Goal: Task Accomplishment & Management: Complete application form

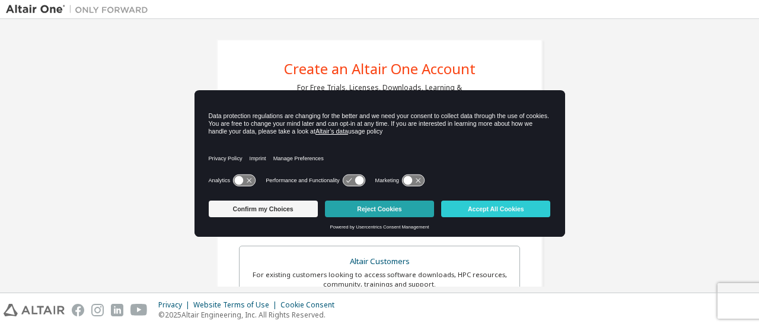
click at [368, 208] on button "Reject Cookies" at bounding box center [379, 208] width 109 height 17
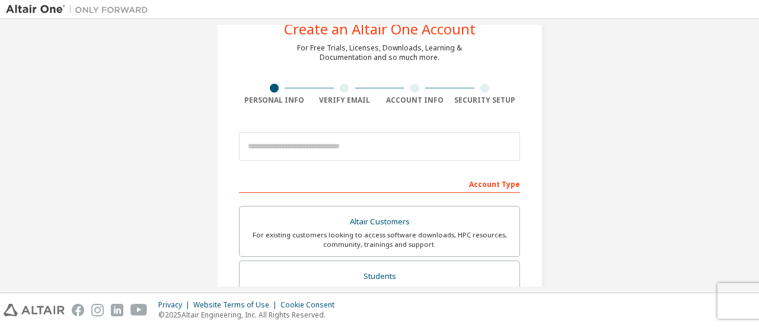
scroll to position [41, 0]
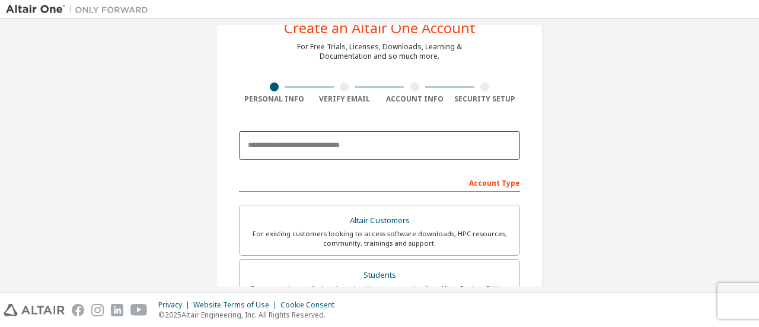
click at [311, 148] on input "email" at bounding box center [379, 145] width 281 height 28
type input "**********"
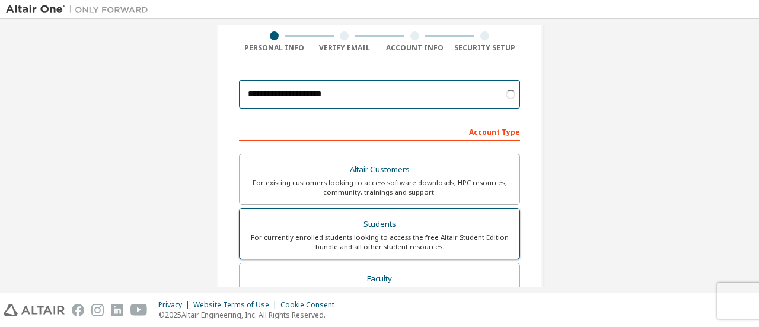
scroll to position [93, 0]
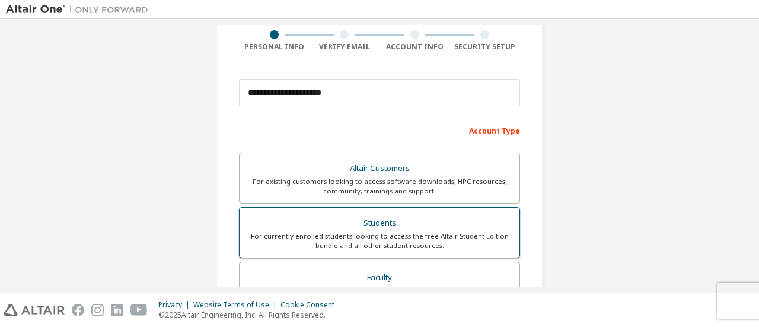
click at [332, 241] on div "For currently enrolled students looking to access the free Altair Student Editi…" at bounding box center [380, 240] width 266 height 19
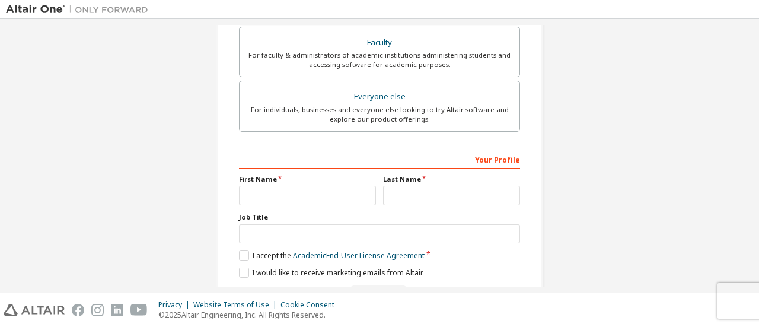
scroll to position [330, 0]
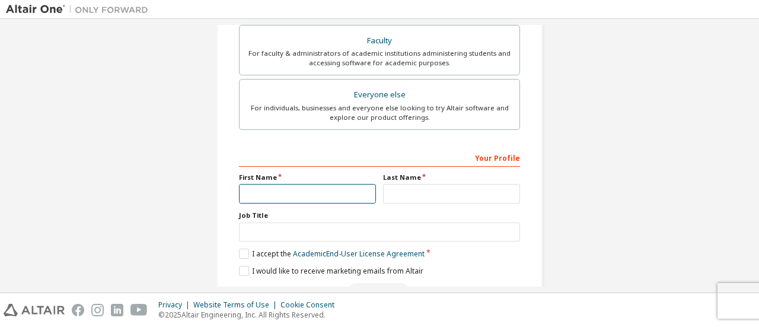
click at [315, 194] on input "text" at bounding box center [307, 194] width 137 height 20
type input "*******"
type input "****"
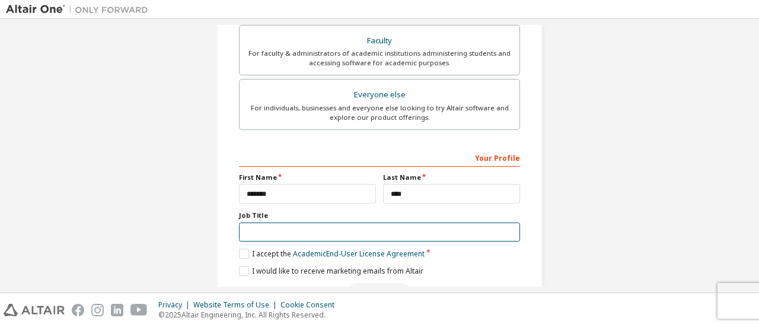
click at [274, 224] on input "text" at bounding box center [379, 232] width 281 height 20
type input "*"
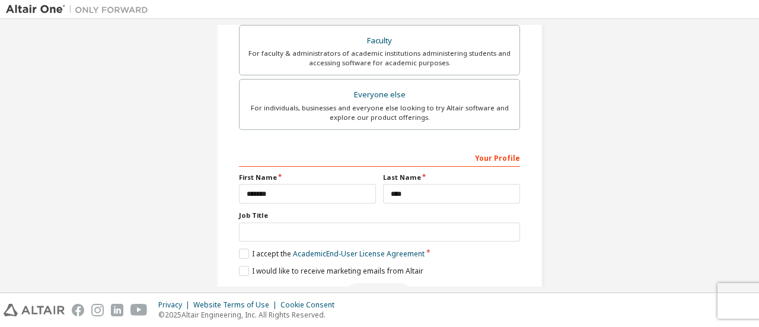
click at [248, 244] on div "Your Profile First Name ******* Last Name **** Job Title Please provide State/P…" at bounding box center [379, 225] width 281 height 154
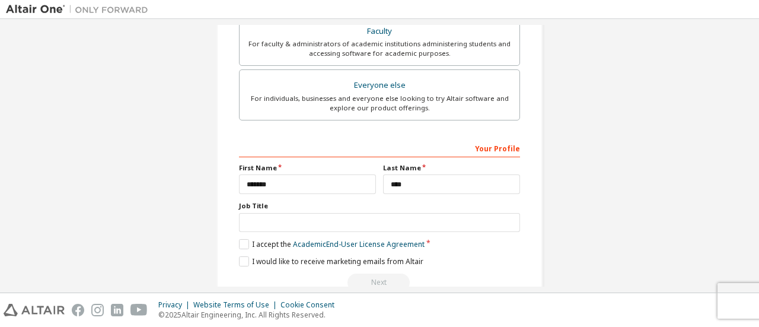
scroll to position [340, 0]
click at [248, 240] on label "I accept the Academic End-User License Agreement" at bounding box center [332, 243] width 186 height 10
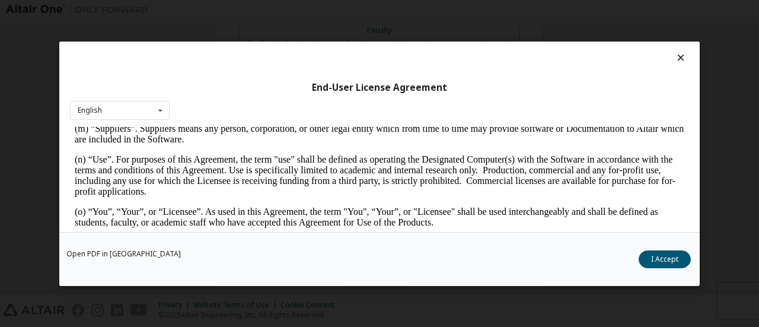
scroll to position [619, 0]
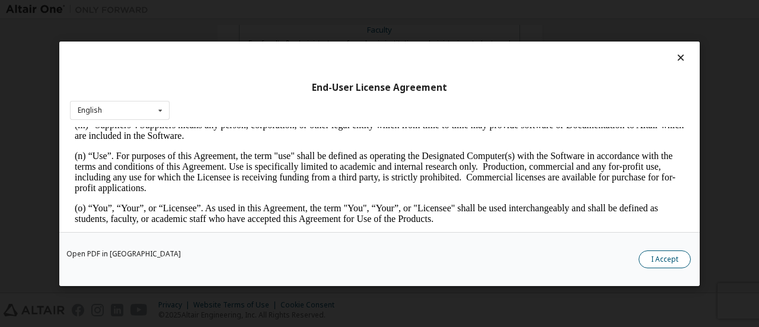
click at [663, 253] on button "I Accept" at bounding box center [665, 259] width 52 height 18
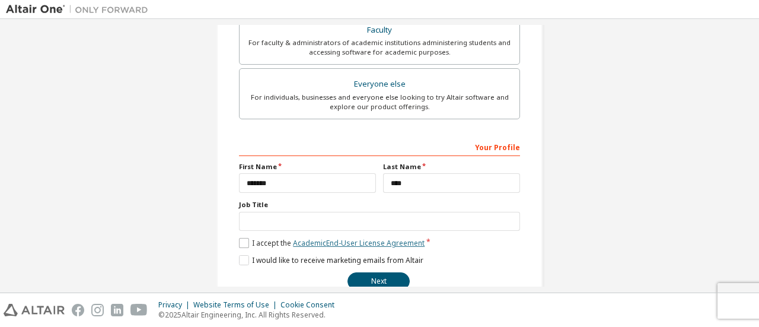
scroll to position [363, 0]
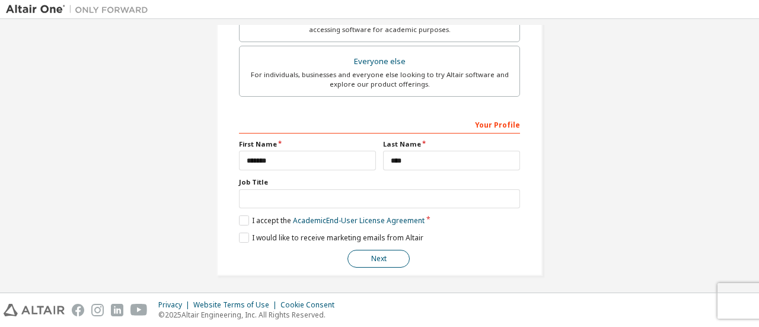
click at [378, 256] on button "Next" at bounding box center [378, 259] width 62 height 18
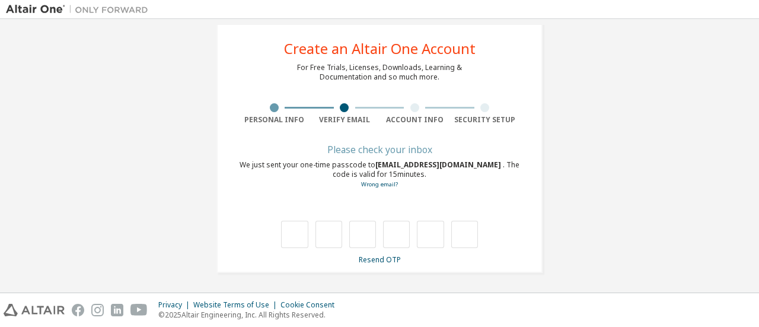
type input "*"
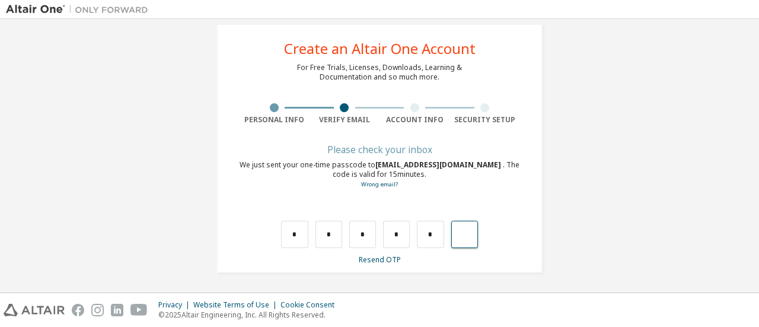
type input "*"
